Goal: Task Accomplishment & Management: Complete application form

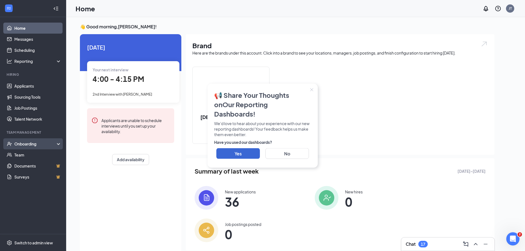
click at [28, 146] on div "Onboarding" at bounding box center [35, 144] width 42 height 6
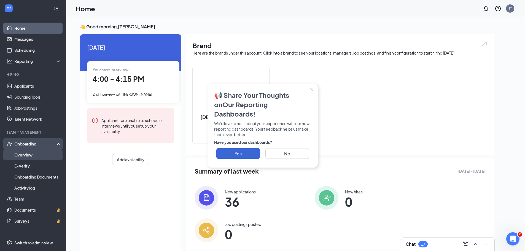
click at [28, 152] on link "Overview" at bounding box center [37, 154] width 47 height 11
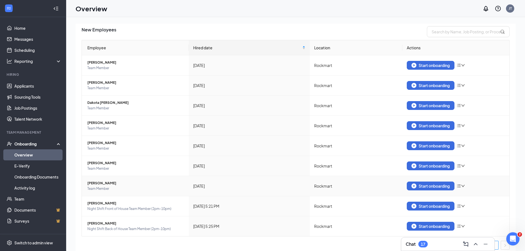
scroll to position [42, 0]
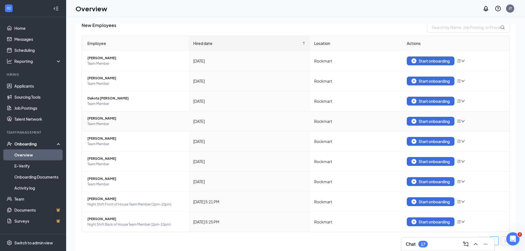
click at [461, 121] on icon "down" at bounding box center [463, 121] width 4 height 4
click at [466, 131] on div "Remove from onboarding" at bounding box center [486, 133] width 59 height 6
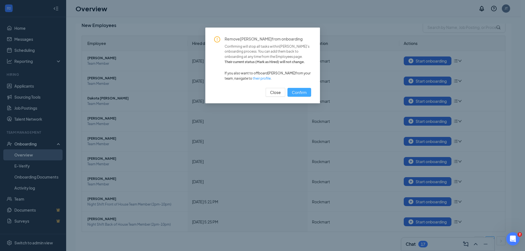
click at [305, 93] on span "Confirm" at bounding box center [299, 92] width 15 height 6
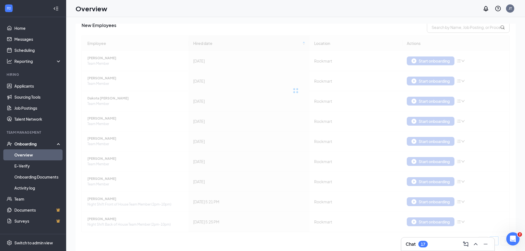
scroll to position [22, 0]
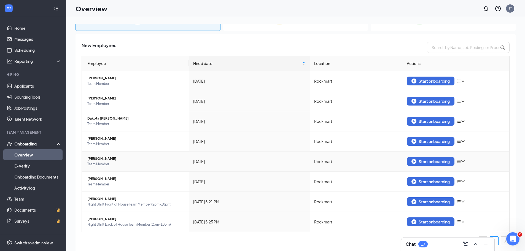
click at [461, 161] on icon "down" at bounding box center [462, 161] width 3 height 2
click at [467, 174] on div "Remove from onboarding" at bounding box center [486, 173] width 59 height 6
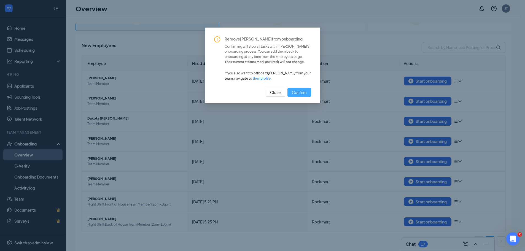
click at [300, 95] on span "Confirm" at bounding box center [299, 92] width 15 height 6
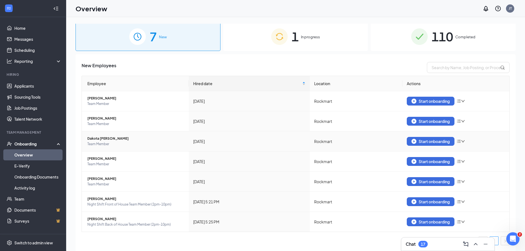
scroll to position [25, 0]
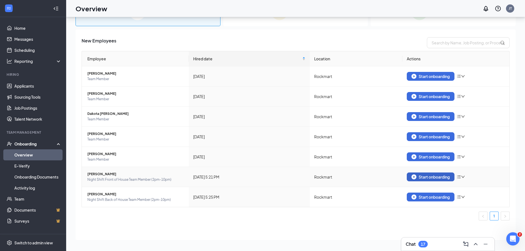
click at [414, 177] on div "Start onboarding" at bounding box center [430, 176] width 38 height 5
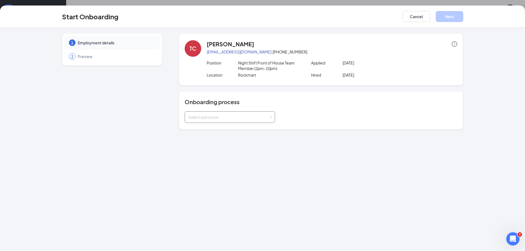
click at [241, 118] on div "Select a process" at bounding box center [228, 117] width 81 height 6
click at [238, 128] on li "Team Member Onboarding" at bounding box center [229, 129] width 90 height 10
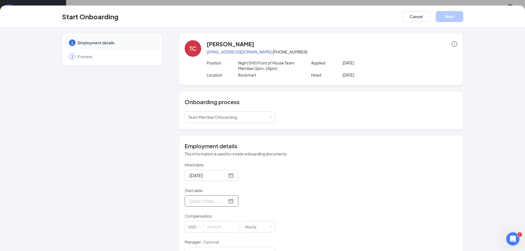
click at [225, 202] on div at bounding box center [211, 200] width 44 height 7
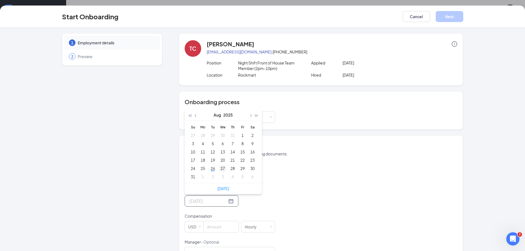
type input "[DATE]"
click at [220, 170] on div "27" at bounding box center [222, 168] width 7 height 7
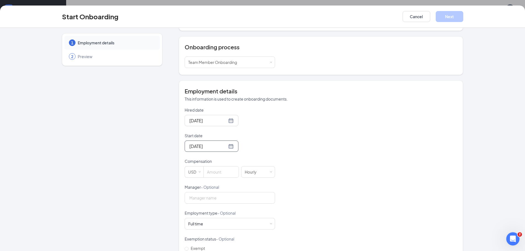
scroll to position [55, 0]
click at [250, 172] on div "Hourly" at bounding box center [253, 171] width 16 height 11
click at [252, 180] on li "Hourly" at bounding box center [256, 182] width 34 height 9
click at [213, 173] on input at bounding box center [220, 171] width 35 height 11
type input "12.25"
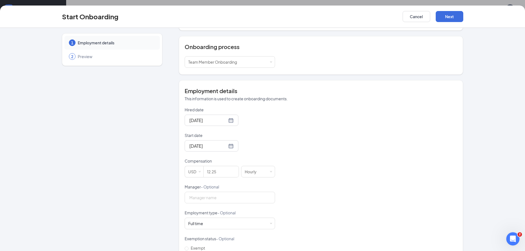
click at [271, 148] on div "[DATE]" at bounding box center [229, 145] width 90 height 11
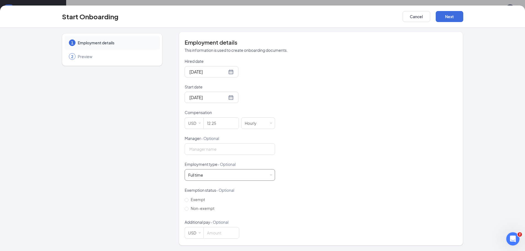
click at [255, 170] on div "Full time Works 30+ hours per week and is reasonably expected to work" at bounding box center [229, 174] width 83 height 11
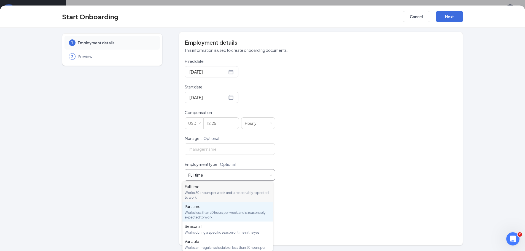
click at [238, 208] on div "Part time" at bounding box center [227, 206] width 86 height 6
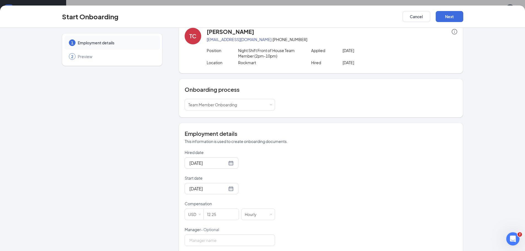
scroll to position [0, 0]
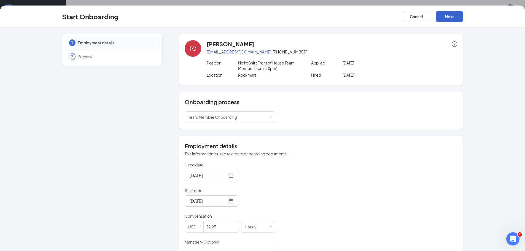
click at [442, 19] on button "Next" at bounding box center [449, 16] width 28 height 11
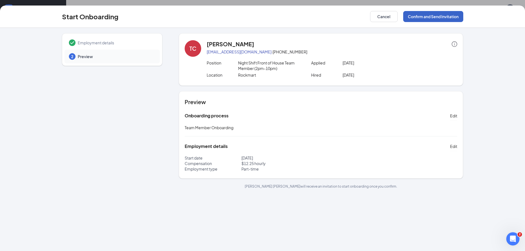
click at [442, 19] on button "Confirm and Send Invitation" at bounding box center [433, 16] width 60 height 11
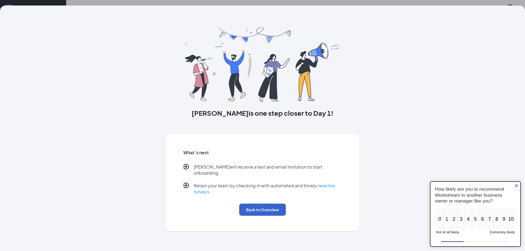
click at [273, 203] on button "Back to Overview" at bounding box center [262, 209] width 47 height 12
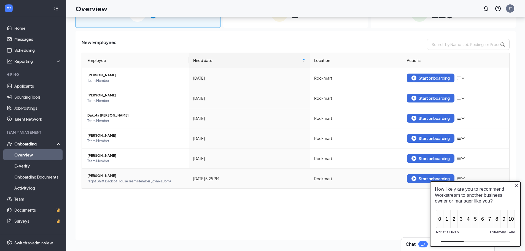
click at [426, 177] on div "How likely are you to recommend Workstream to another business owner or manager…" at bounding box center [474, 214] width 99 height 74
click at [515, 186] on icon "Close button" at bounding box center [516, 185] width 4 height 4
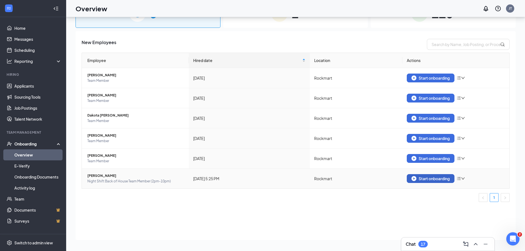
click at [446, 178] on div "Start onboarding" at bounding box center [430, 178] width 38 height 5
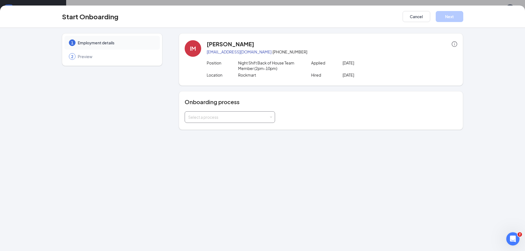
click at [235, 118] on div "Select a process" at bounding box center [228, 117] width 81 height 6
click at [232, 137] on span "(Under 18) Team Member Onboarding" at bounding box center [221, 138] width 68 height 5
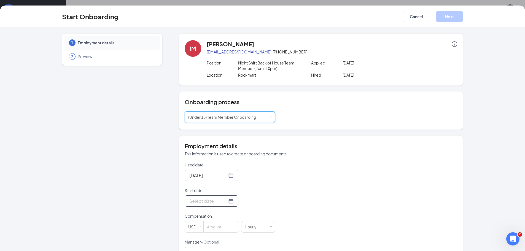
click at [209, 200] on input "Start date" at bounding box center [208, 200] width 38 height 7
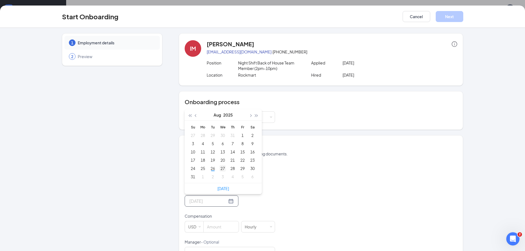
type input "[DATE]"
click at [221, 169] on div "27" at bounding box center [222, 168] width 7 height 7
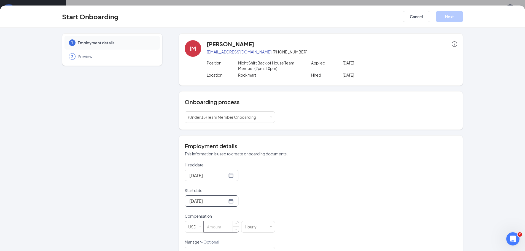
click at [211, 224] on input at bounding box center [220, 226] width 35 height 11
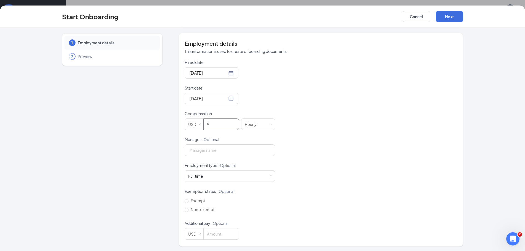
scroll to position [104, 0]
type input "9"
click at [225, 174] on div "Full time Works 30+ hours per week and is reasonably expected to work" at bounding box center [229, 174] width 83 height 11
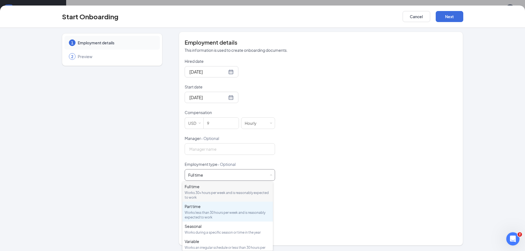
click at [219, 208] on div "Part time" at bounding box center [227, 206] width 86 height 6
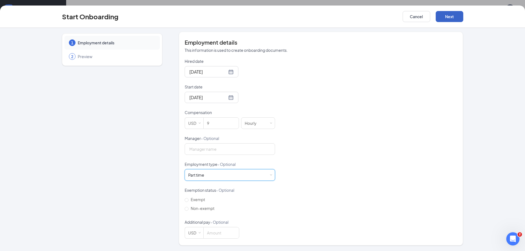
click at [456, 19] on button "Next" at bounding box center [449, 16] width 28 height 11
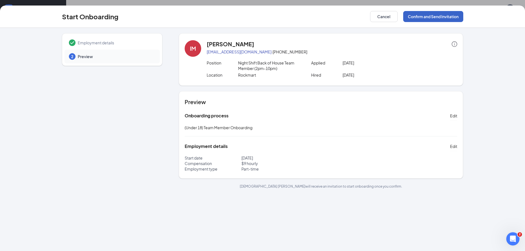
click at [434, 16] on button "Confirm and Send Invitation" at bounding box center [433, 16] width 60 height 11
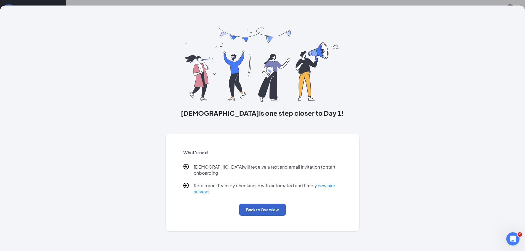
click at [278, 203] on button "Back to Overview" at bounding box center [262, 209] width 47 height 12
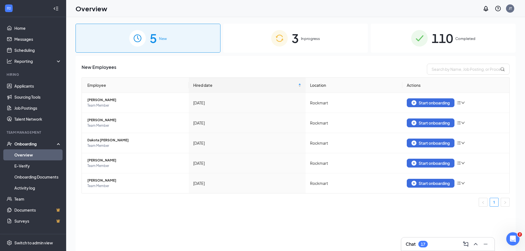
click at [261, 38] on div "3 In progress" at bounding box center [295, 38] width 145 height 29
